Goal: Task Accomplishment & Management: Manage account settings

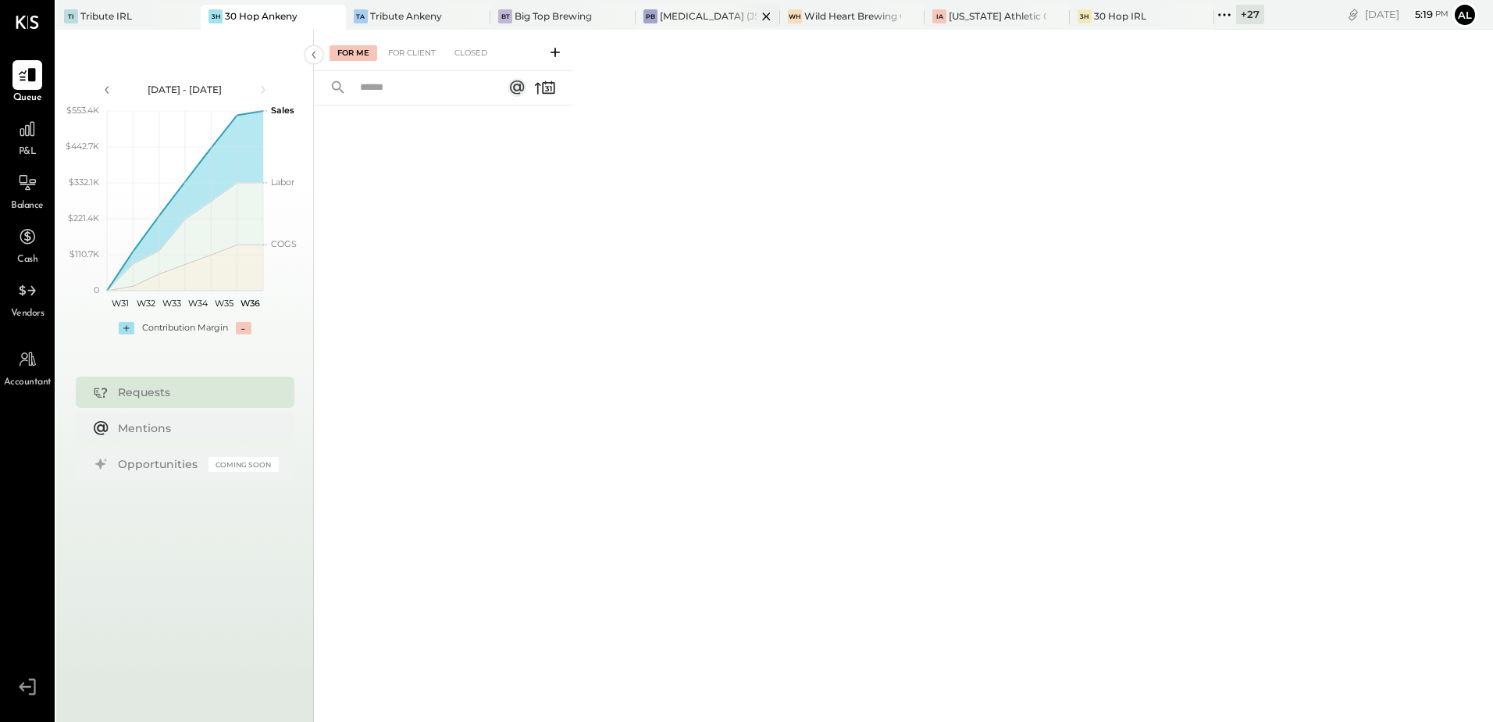
click at [704, 16] on div "[MEDICAL_DATA] (JSI LLC) - Ignite" at bounding box center [708, 15] width 97 height 13
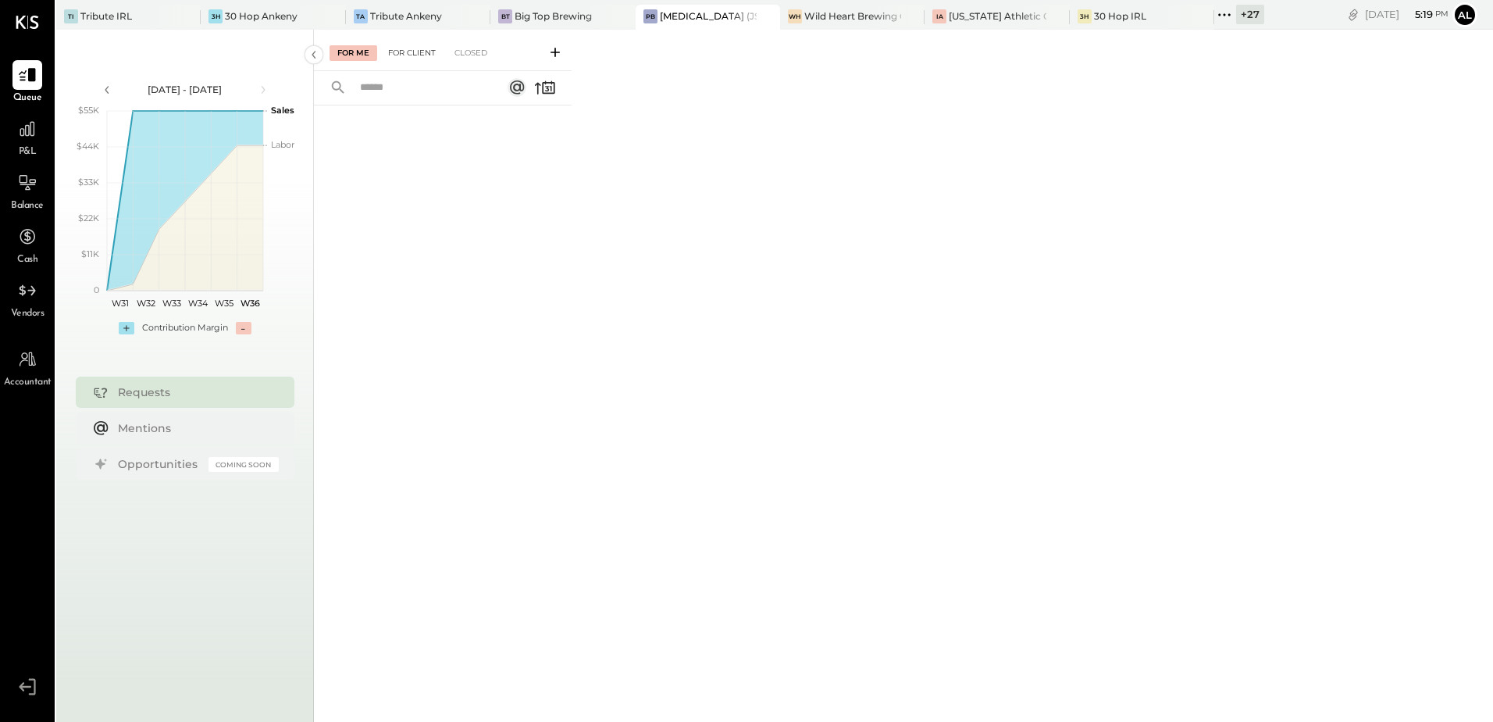
click at [425, 48] on div "For Client" at bounding box center [411, 53] width 63 height 16
click at [812, 14] on div "Wild Heart Brewing Company" at bounding box center [852, 15] width 97 height 13
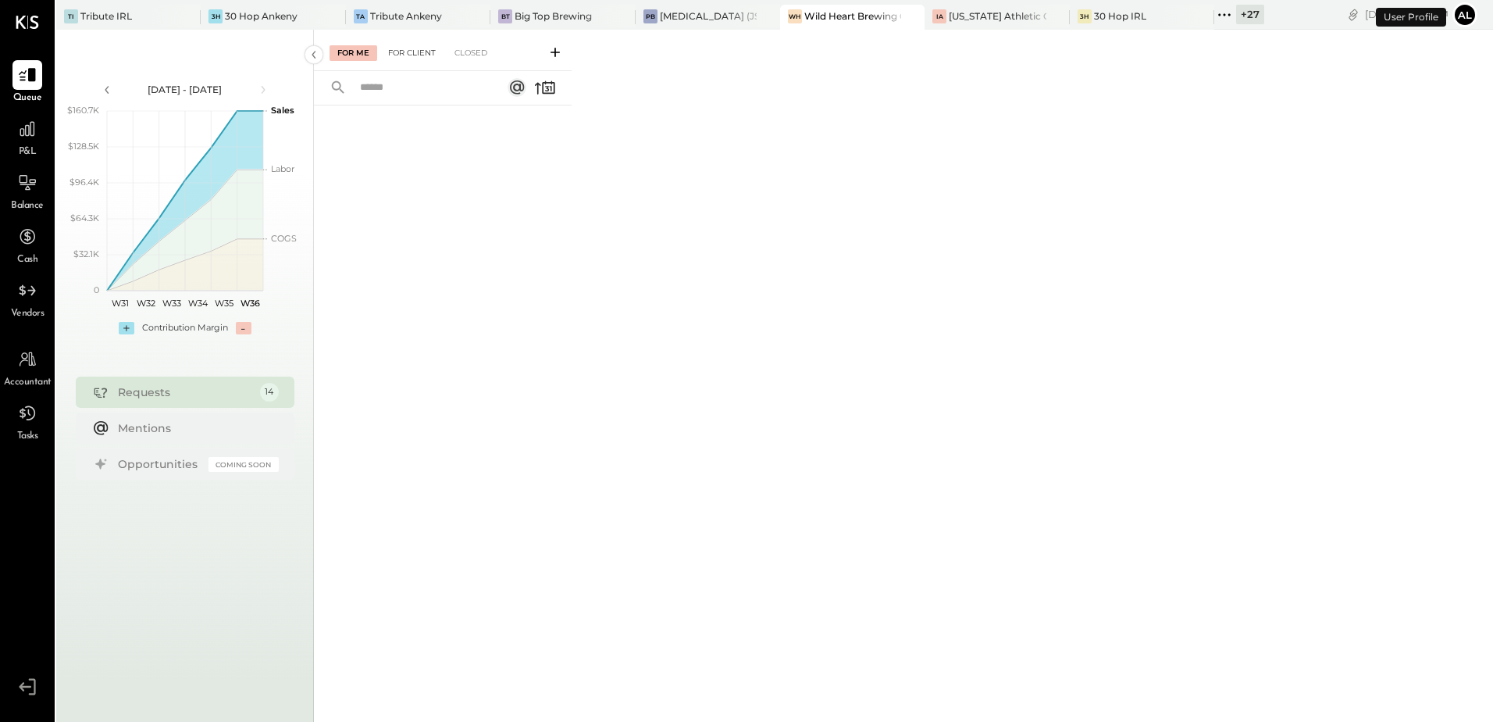
click at [420, 53] on div "For Client" at bounding box center [411, 53] width 63 height 16
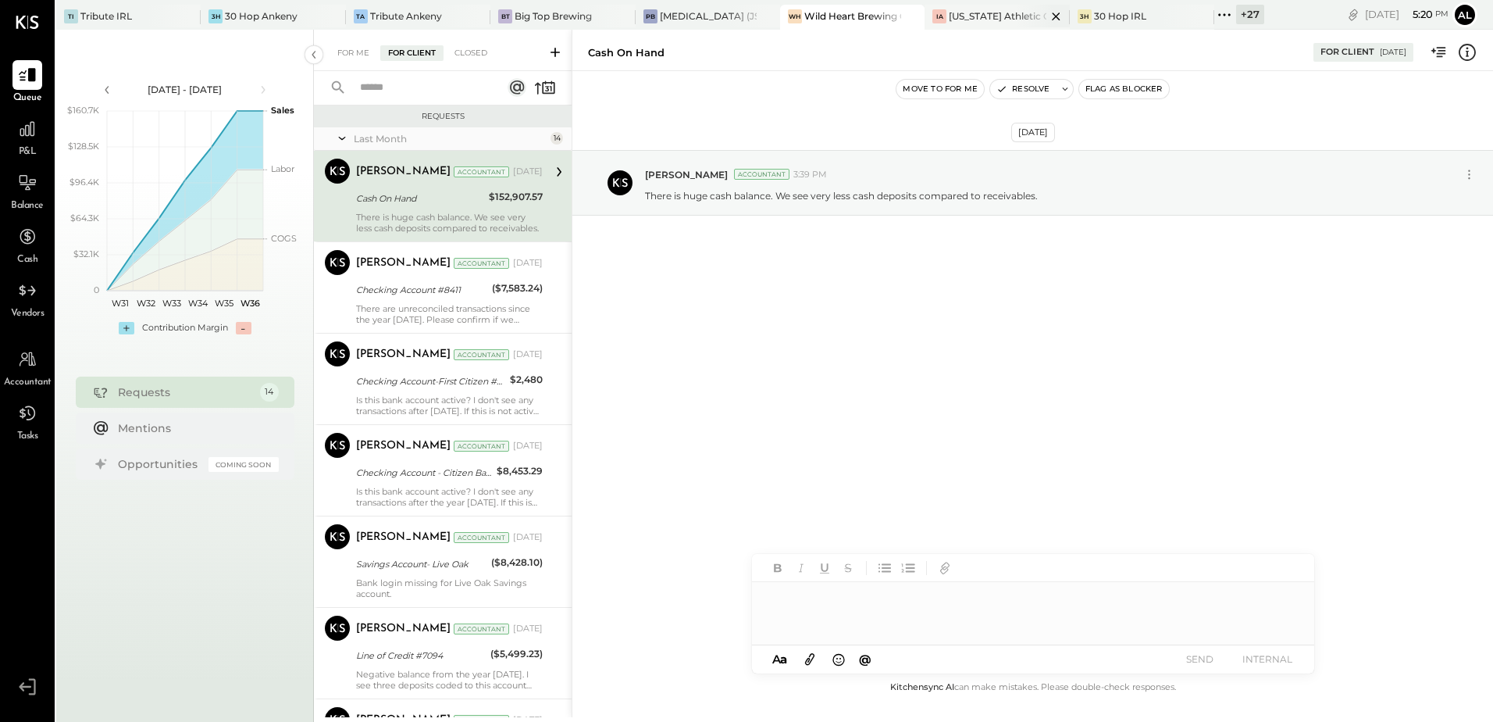
click at [989, 12] on div "[US_STATE] Athletic Club" at bounding box center [997, 15] width 97 height 13
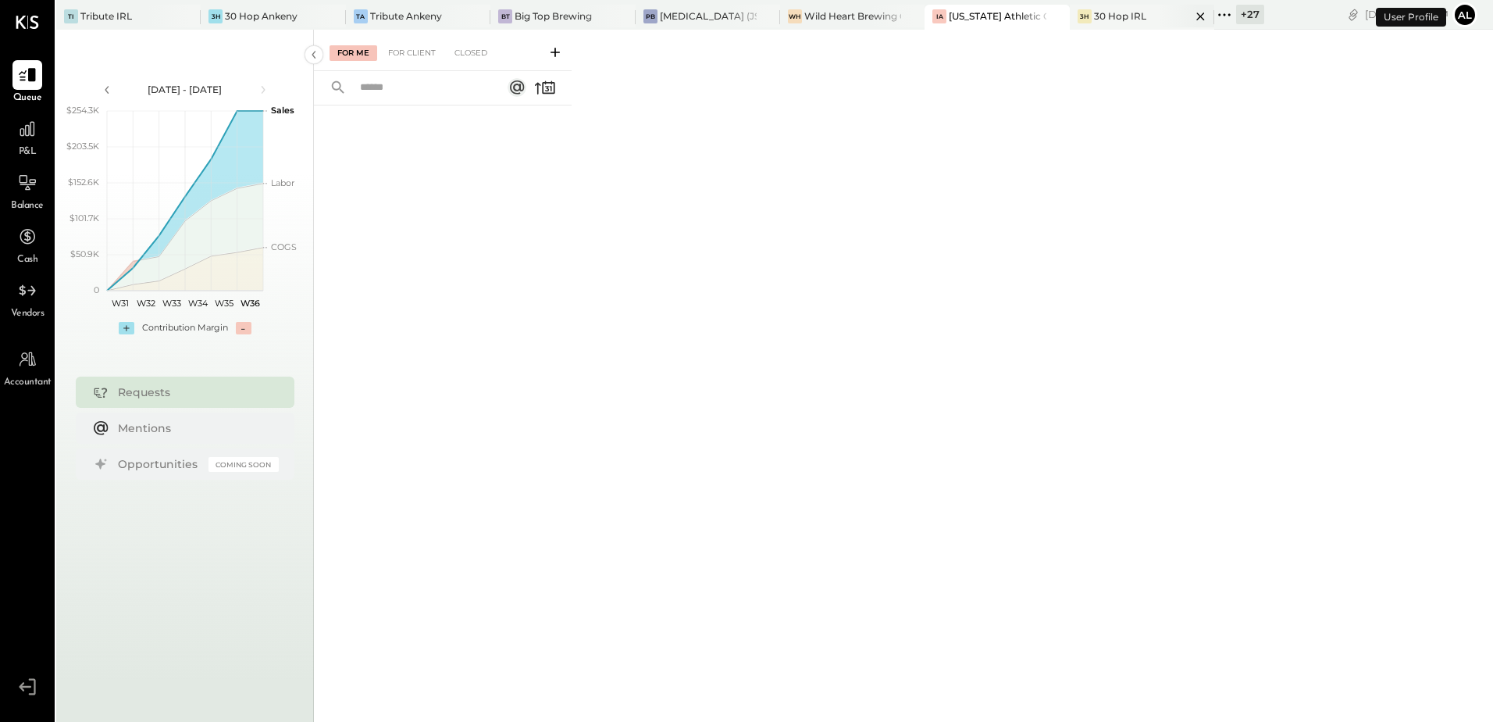
click at [1094, 21] on div "30 Hop IRL" at bounding box center [1120, 15] width 52 height 13
click at [1214, 17] on div "+ 27" at bounding box center [1239, 15] width 50 height 20
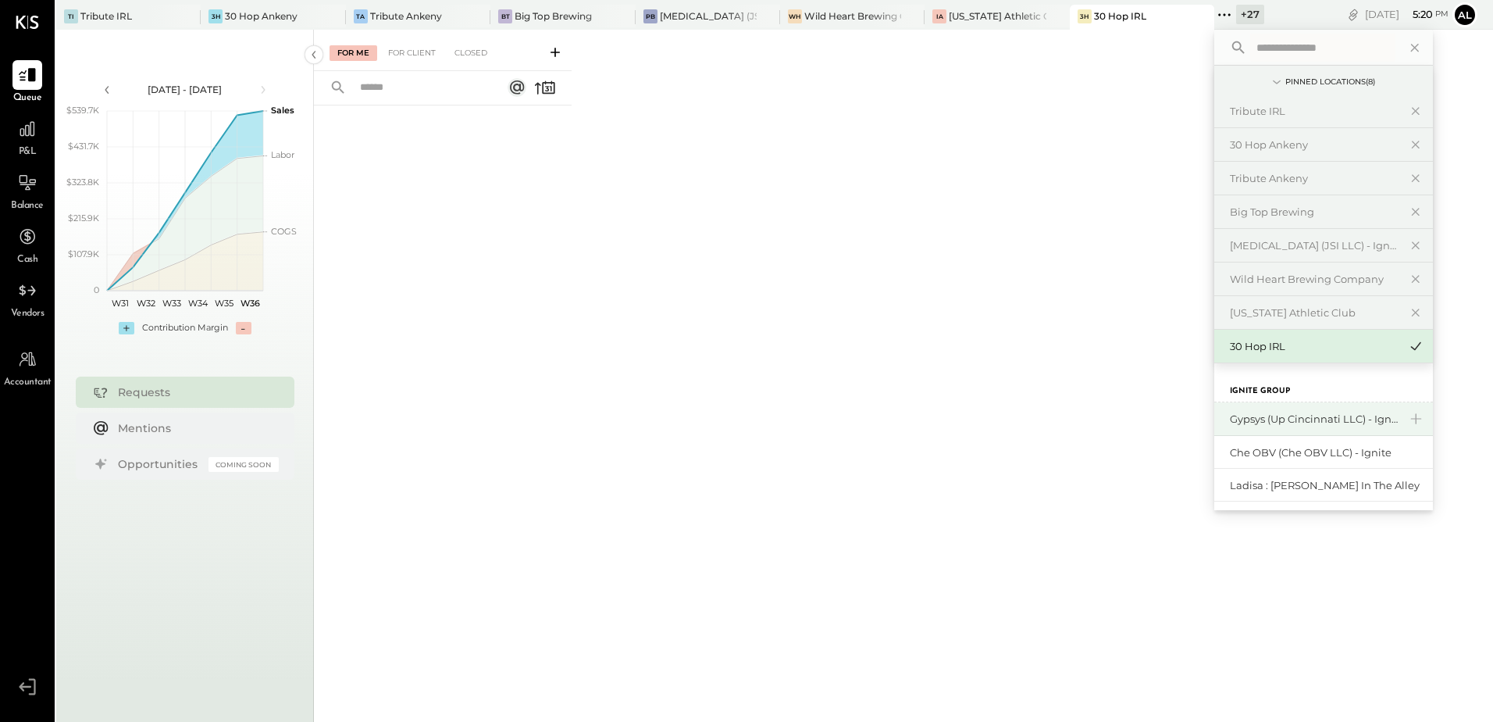
click at [1310, 419] on div "Gypsys (Up Cincinnati LLC) - Ignite" at bounding box center [1314, 419] width 169 height 15
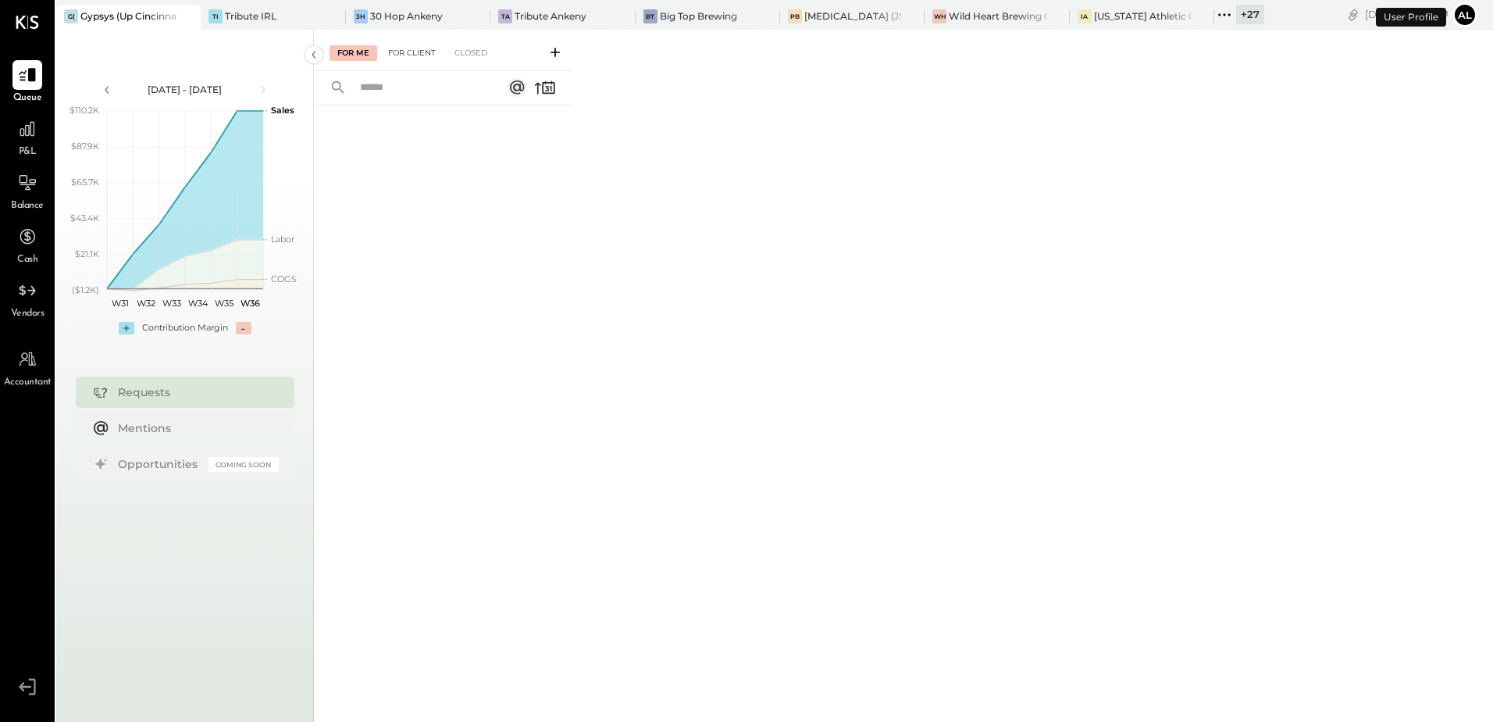
click at [401, 58] on div "For Client" at bounding box center [411, 53] width 63 height 16
click at [402, 55] on div "For Client" at bounding box center [411, 53] width 63 height 16
click at [1228, 20] on icon at bounding box center [1224, 15] width 20 height 20
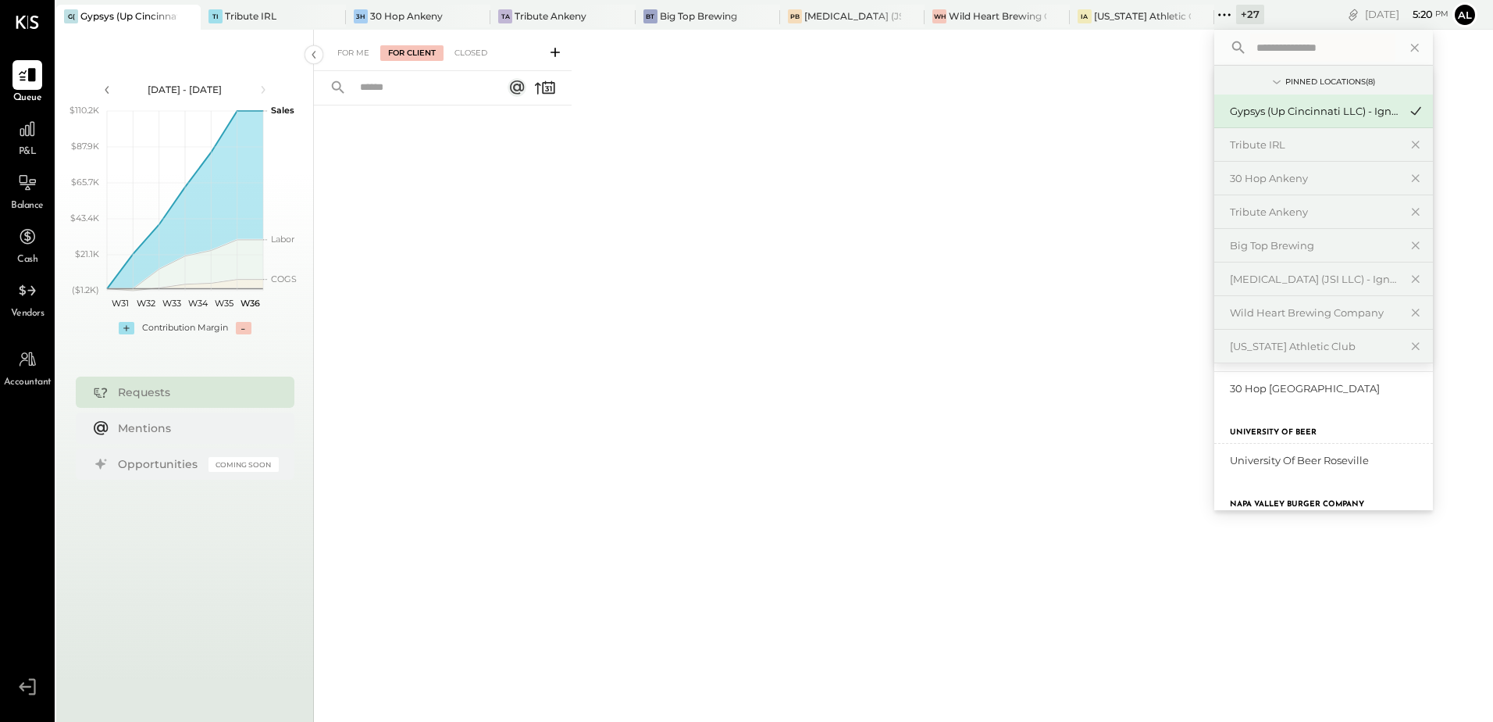
scroll to position [477, 0]
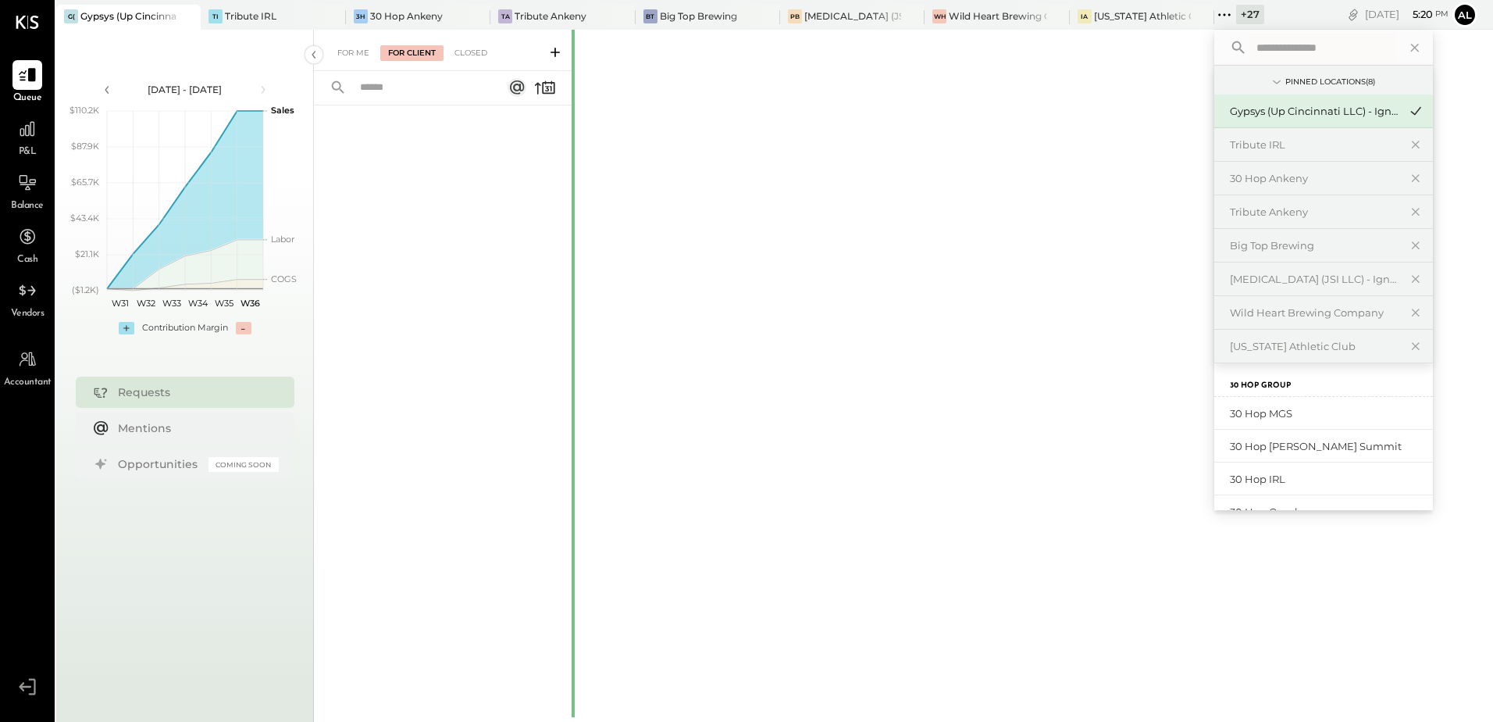
click at [572, 155] on div at bounding box center [573, 717] width 3 height 1374
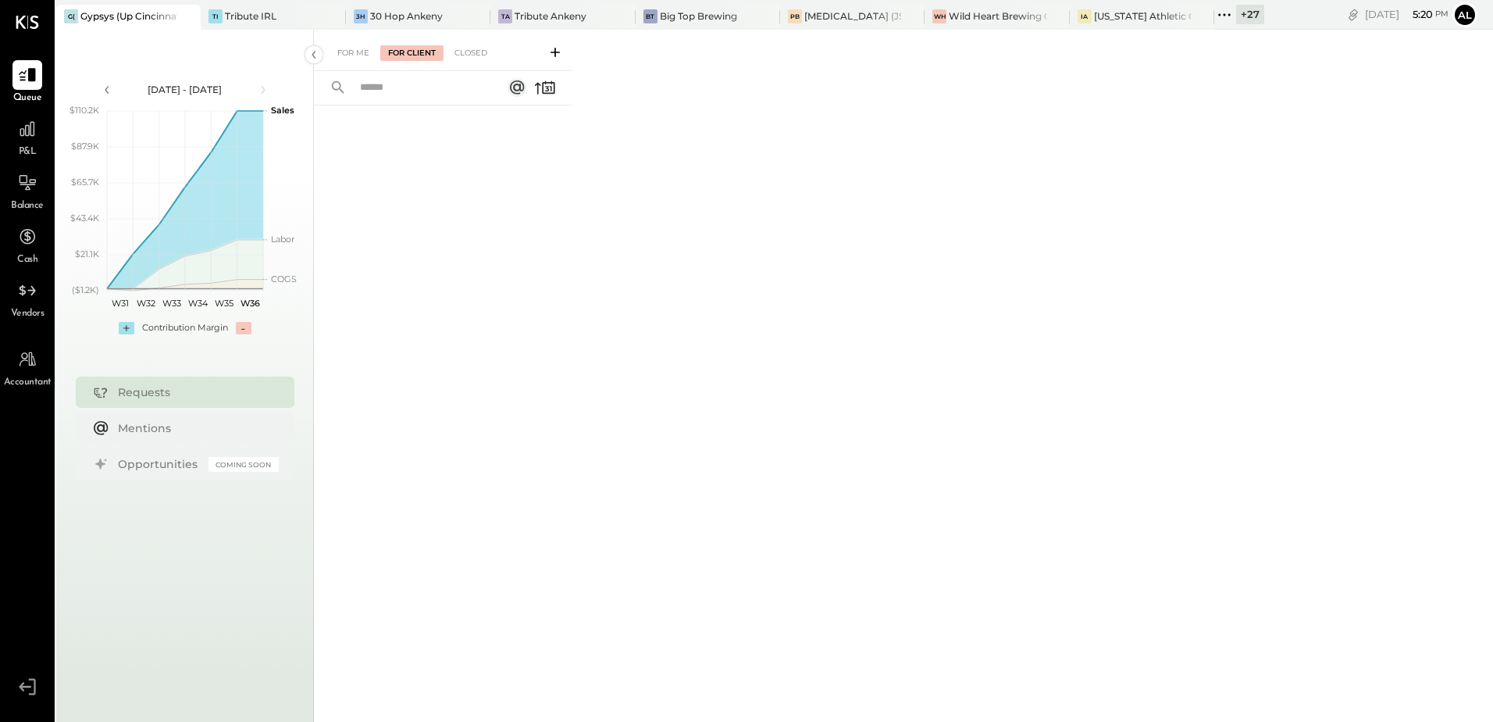
click at [1217, 16] on icon at bounding box center [1224, 15] width 20 height 20
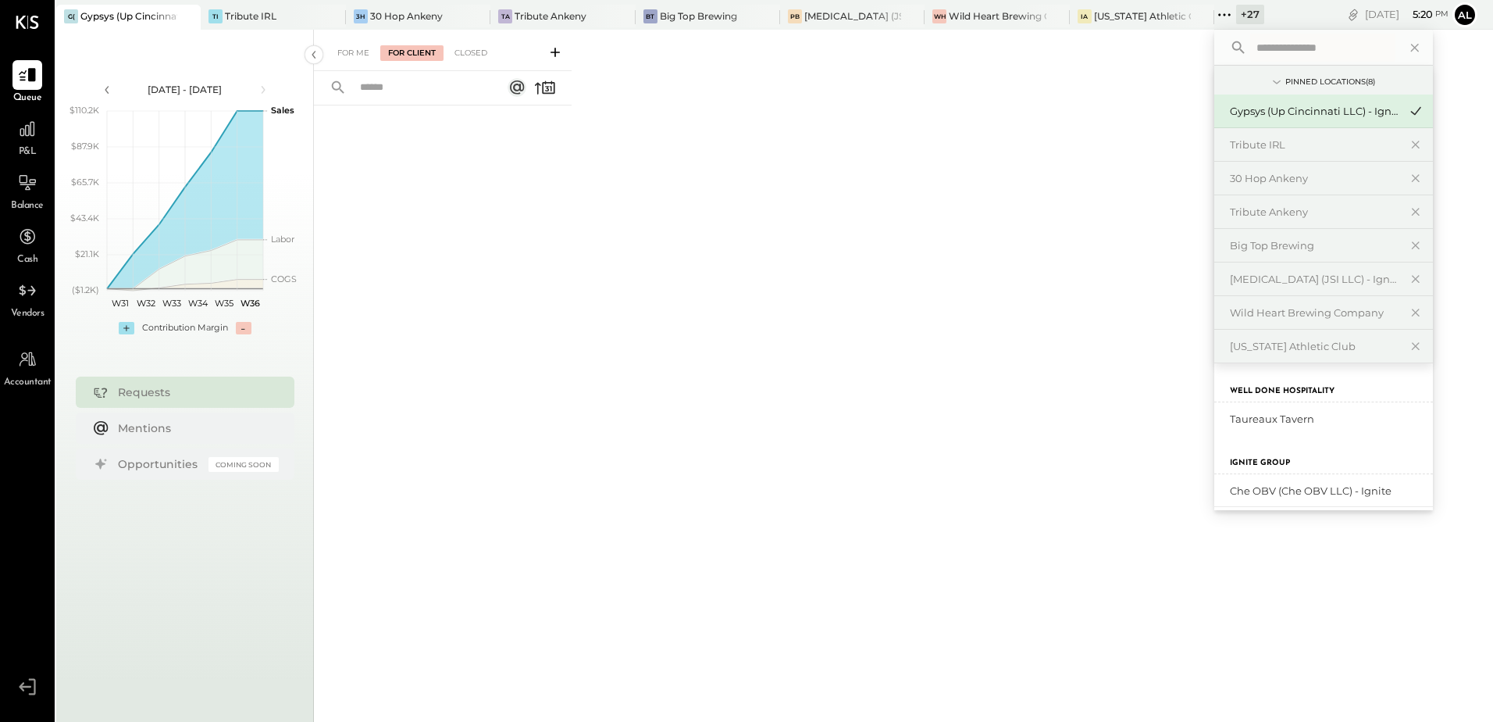
scroll to position [78, 0]
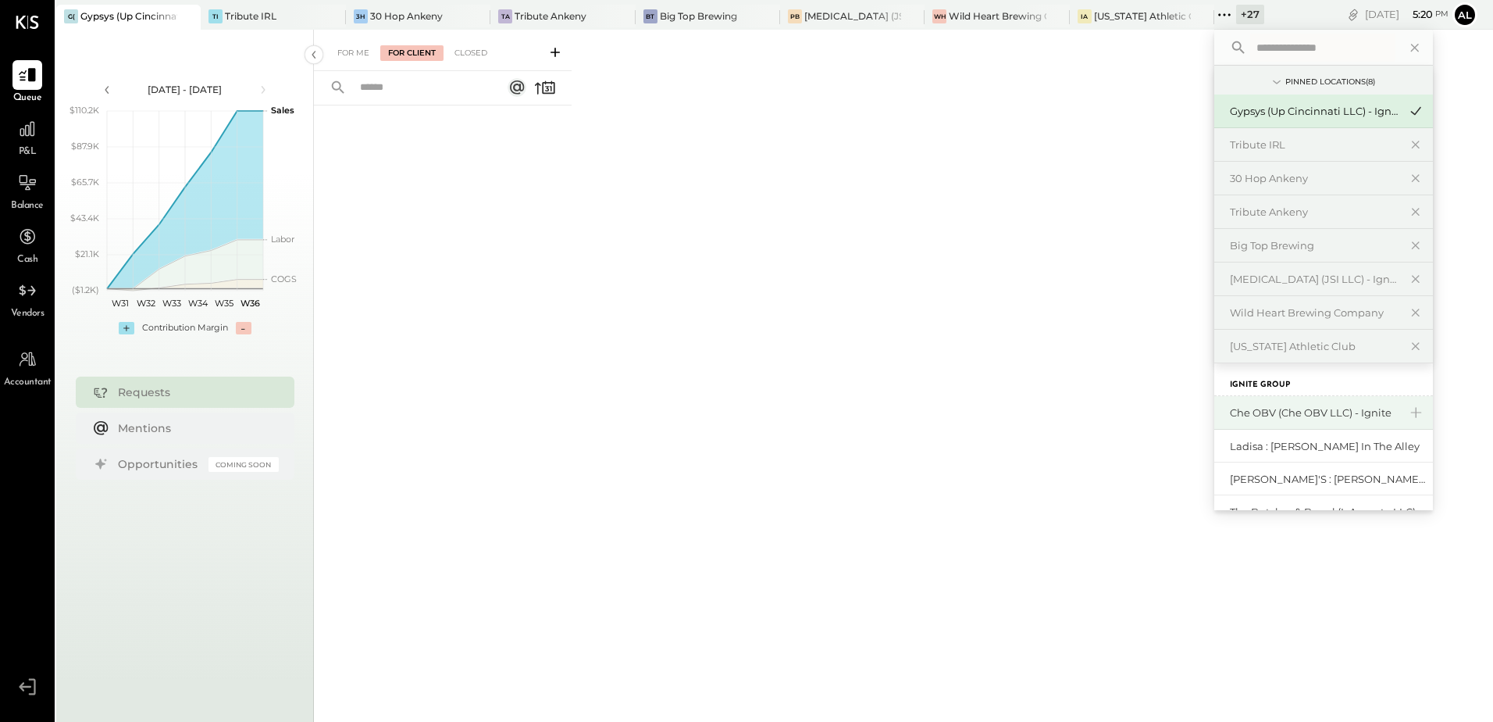
click at [1306, 413] on div "Che OBV (Che OBV LLC) - Ignite" at bounding box center [1314, 412] width 169 height 15
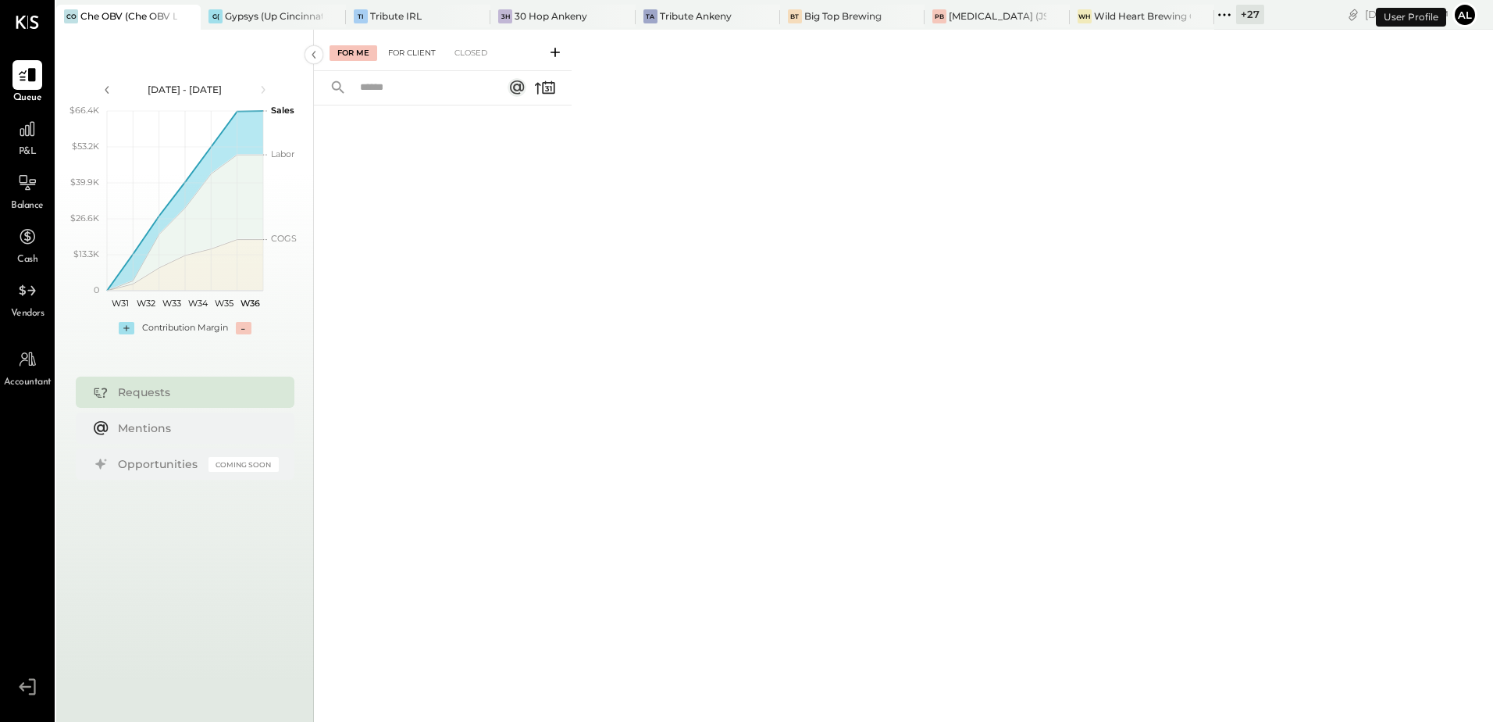
click at [420, 50] on div "For Client" at bounding box center [411, 53] width 63 height 16
click at [401, 49] on div "For Client" at bounding box center [411, 53] width 63 height 16
click at [472, 51] on div "Closed" at bounding box center [471, 53] width 48 height 16
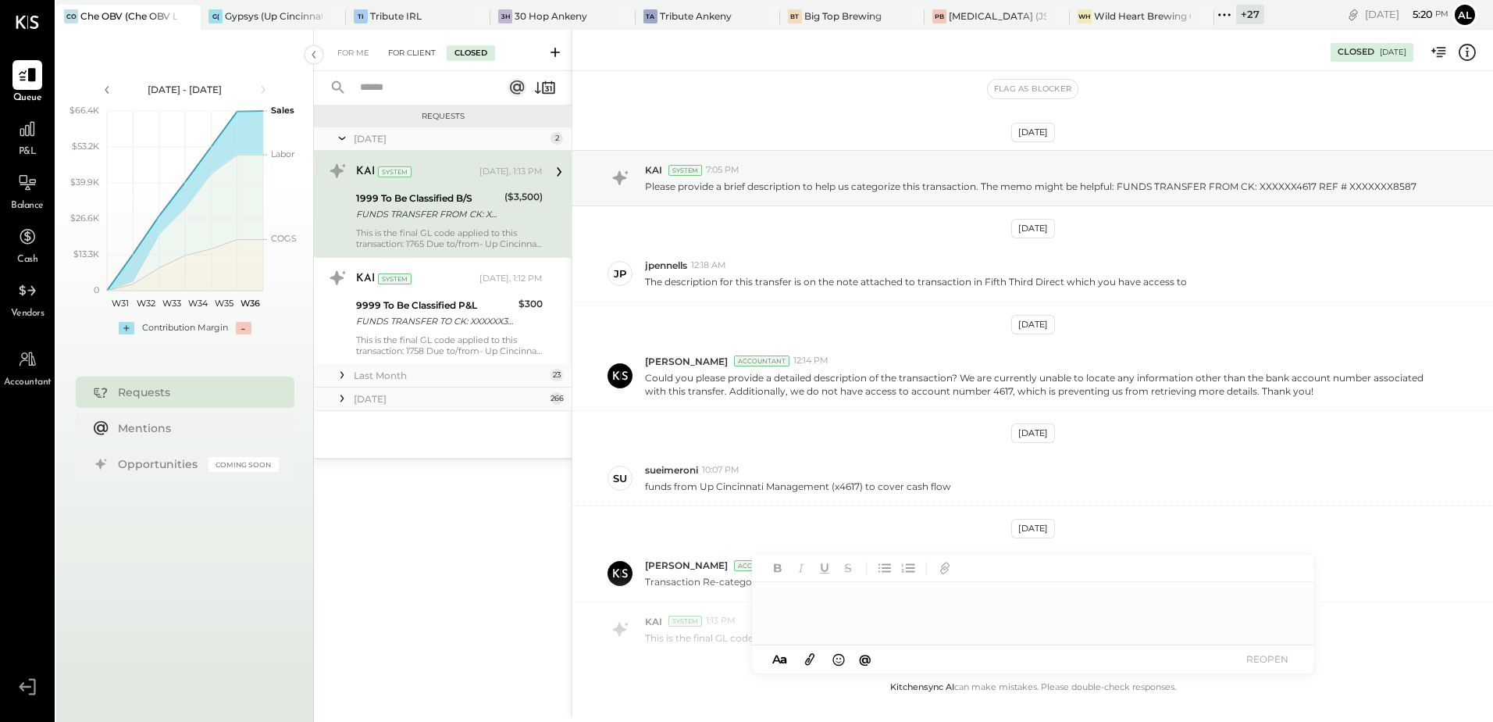
scroll to position [96, 0]
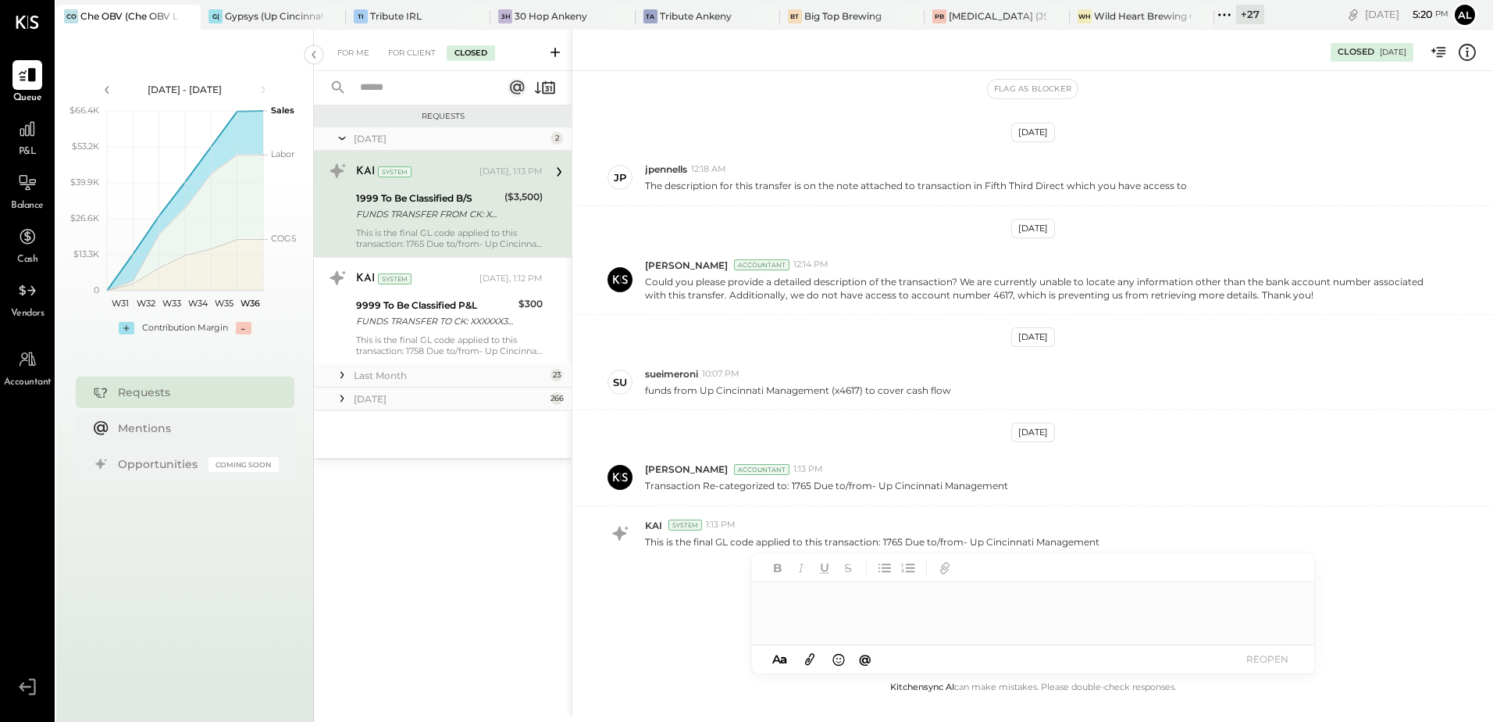
click at [386, 396] on div "[DATE]" at bounding box center [450, 398] width 193 height 13
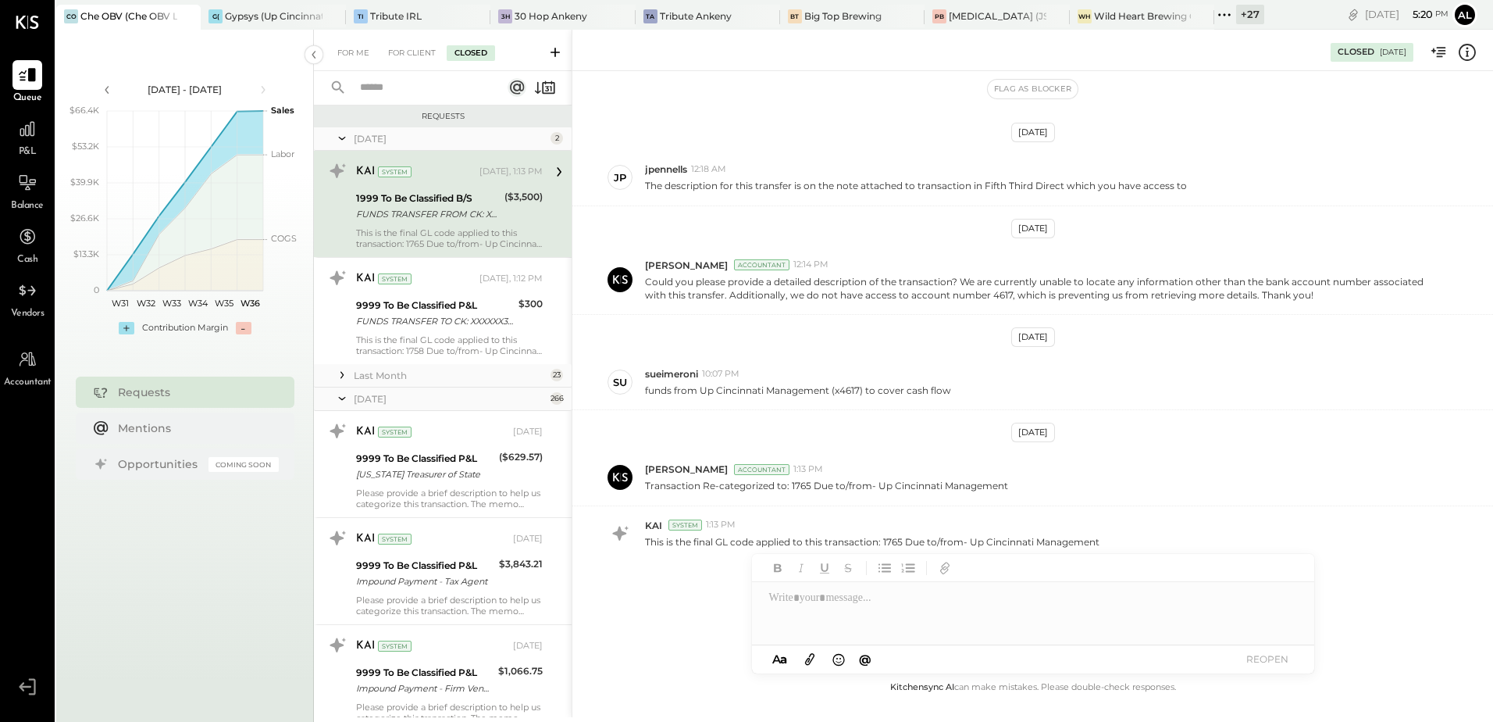
click at [394, 373] on div "Last Month" at bounding box center [450, 375] width 193 height 13
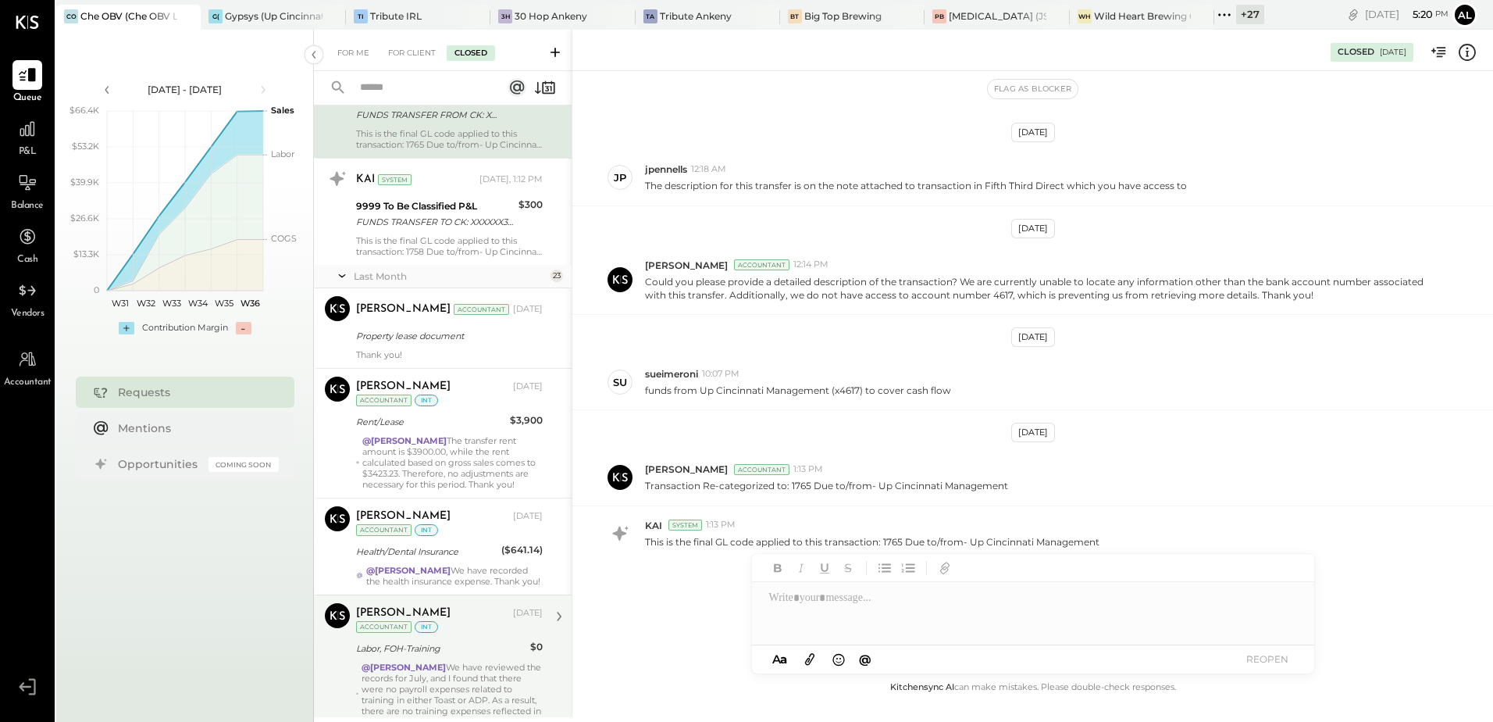
scroll to position [0, 0]
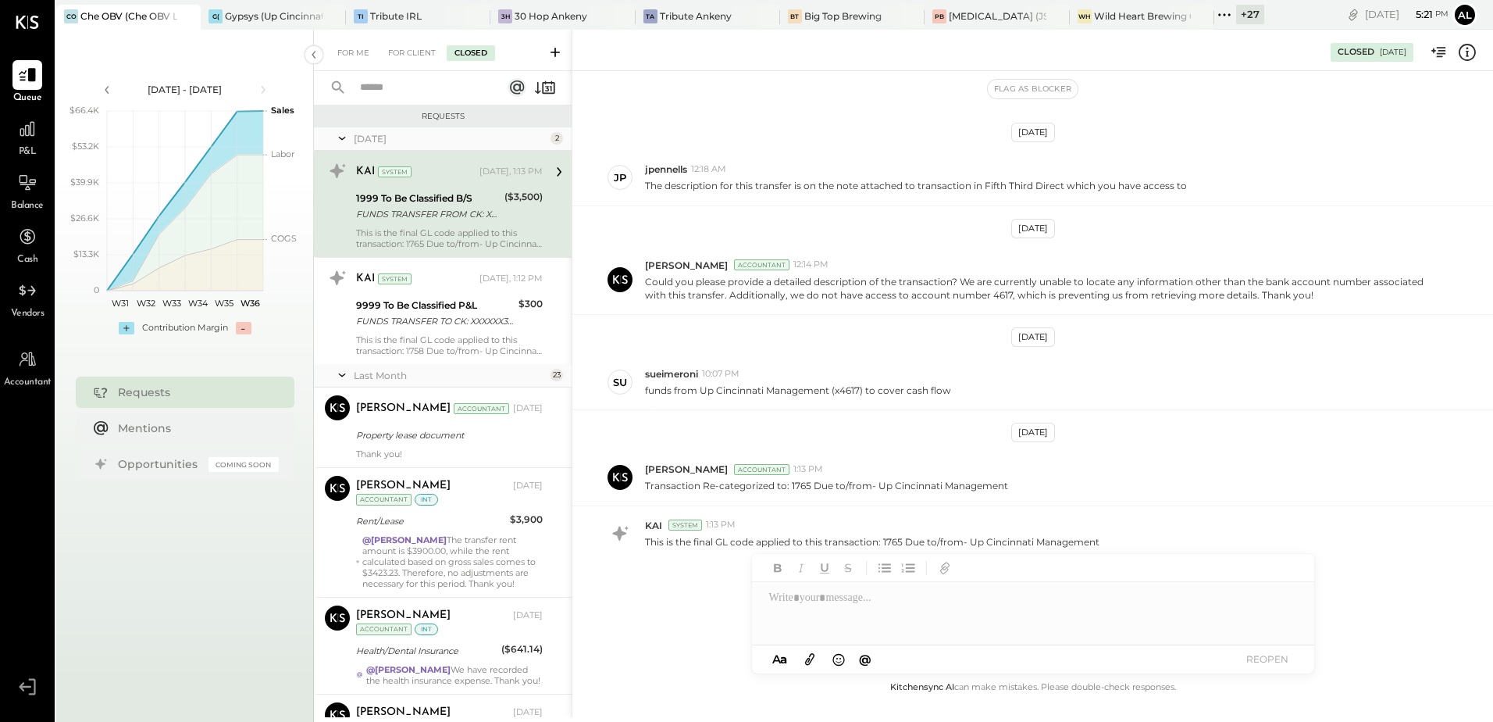
click at [1240, 14] on div "+ 27" at bounding box center [1250, 15] width 28 height 20
click at [1127, 84] on div "Flag as Blocker" at bounding box center [1032, 89] width 921 height 20
click at [1226, 23] on icon at bounding box center [1224, 15] width 20 height 20
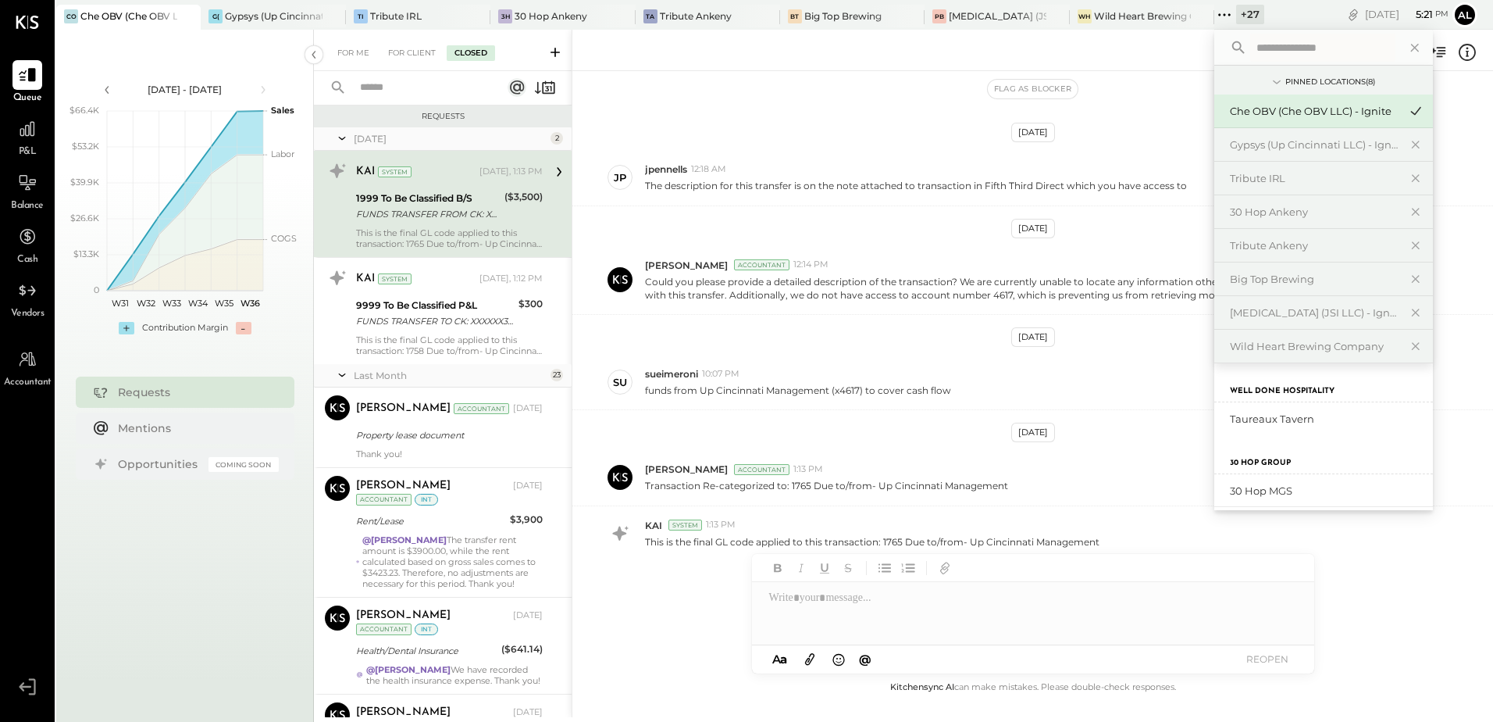
click at [1146, 123] on div "[DATE] KAI System 7:05 PM Please provide a brief description to help us categor…" at bounding box center [1032, 394] width 921 height 568
